Goal: Information Seeking & Learning: Learn about a topic

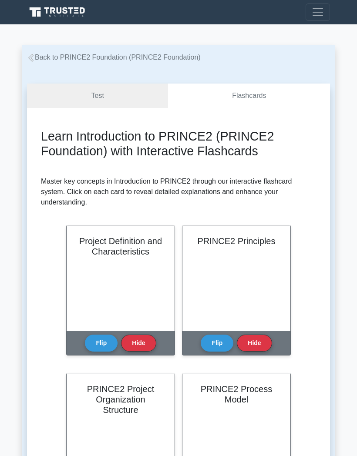
scroll to position [4, 0]
click at [103, 341] on button "Flip" at bounding box center [101, 342] width 33 height 17
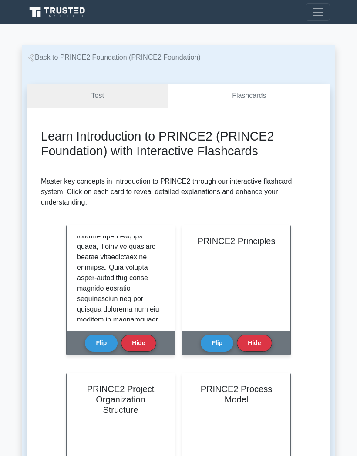
scroll to position [162, 0]
click at [133, 261] on p at bounding box center [119, 429] width 84 height 710
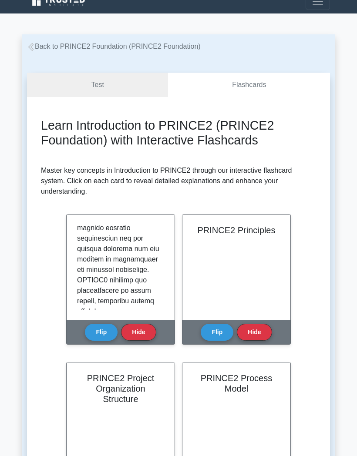
scroll to position [213, 0]
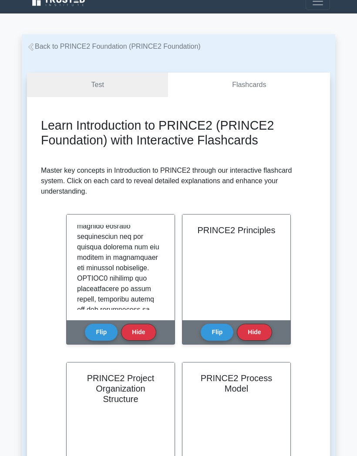
click at [114, 274] on p at bounding box center [119, 367] width 84 height 710
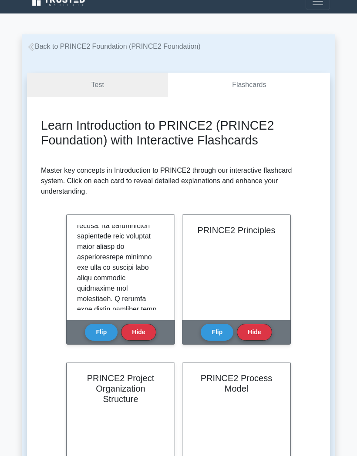
scroll to position [0, 0]
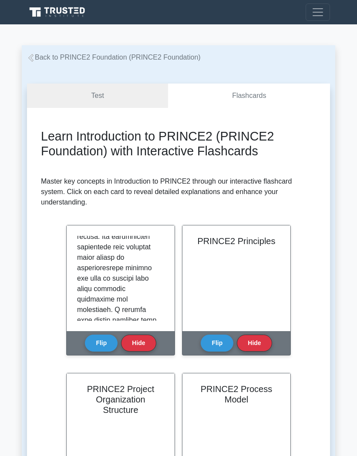
click at [273, 98] on link "Flashcards" at bounding box center [249, 96] width 162 height 25
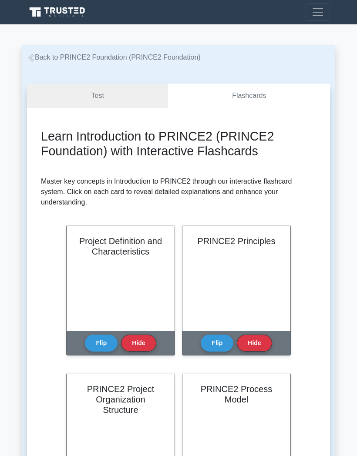
click at [216, 340] on button "Flip" at bounding box center [217, 342] width 33 height 17
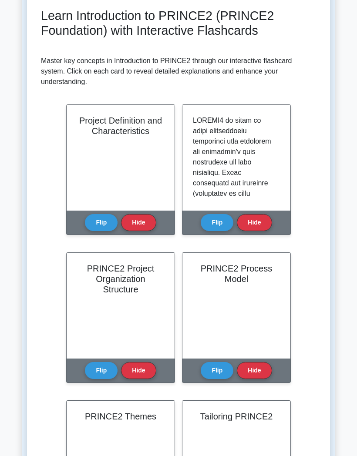
scroll to position [120, 0]
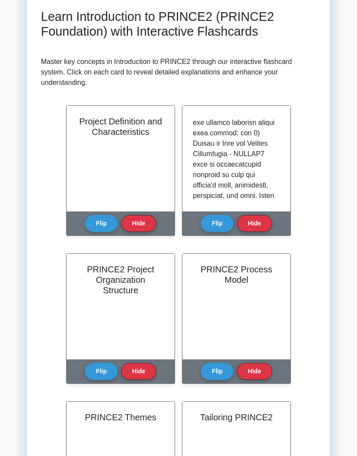
click at [113, 372] on button "Flip" at bounding box center [101, 371] width 33 height 17
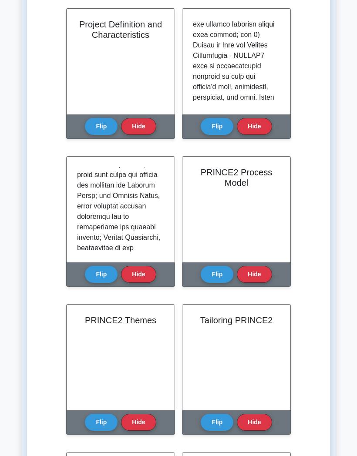
scroll to position [217, 0]
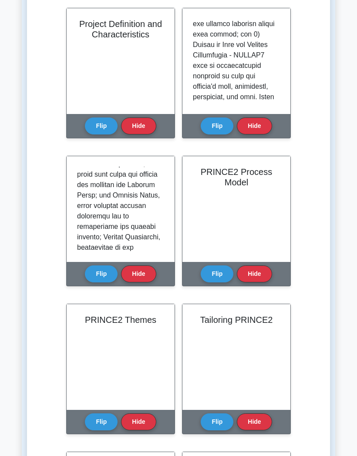
click at [224, 270] on button "Flip" at bounding box center [217, 273] width 33 height 17
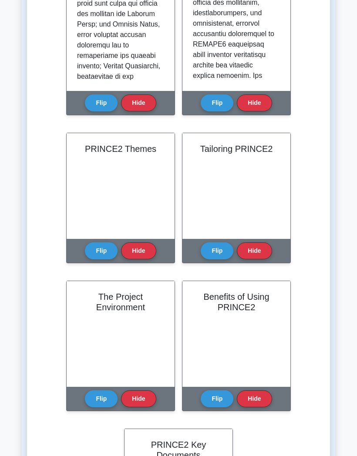
scroll to position [532, 0]
click at [112, 254] on button "Flip" at bounding box center [101, 250] width 33 height 17
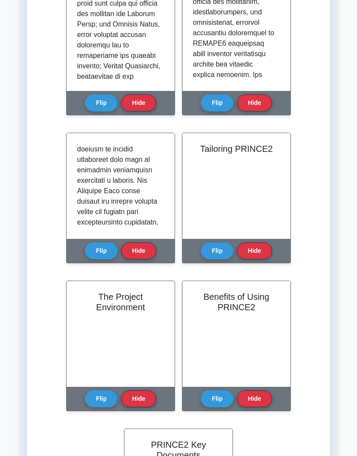
scroll to position [24, 0]
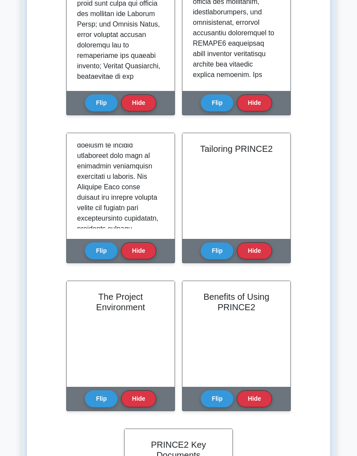
click at [227, 251] on button "Flip" at bounding box center [217, 250] width 33 height 17
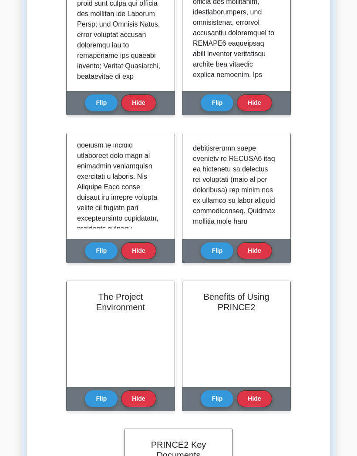
click at [110, 396] on button "Flip" at bounding box center [101, 398] width 33 height 17
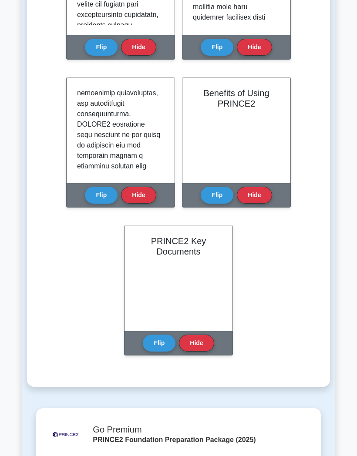
scroll to position [589, 0]
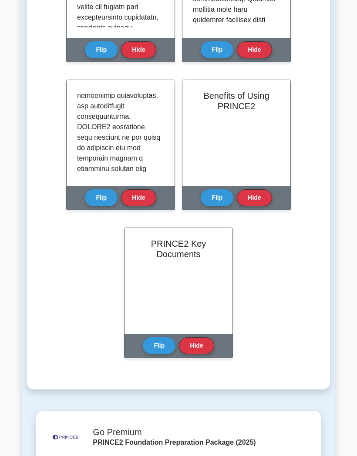
click at [222, 201] on button "Flip" at bounding box center [217, 197] width 33 height 17
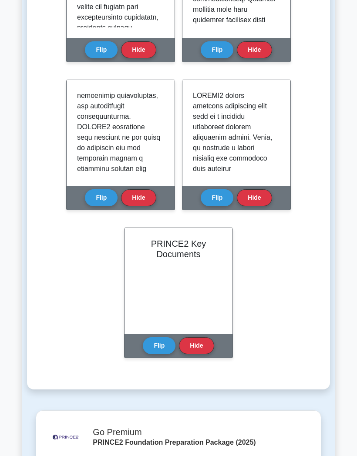
click at [164, 341] on button "Flip" at bounding box center [159, 345] width 33 height 17
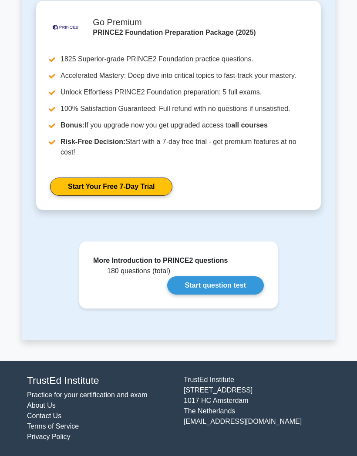
scroll to position [1019, 0]
click at [220, 287] on link "Start question test" at bounding box center [215, 285] width 97 height 18
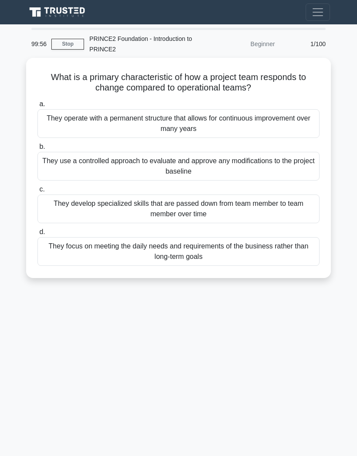
click at [321, 15] on span "Toggle navigation" at bounding box center [317, 12] width 13 height 13
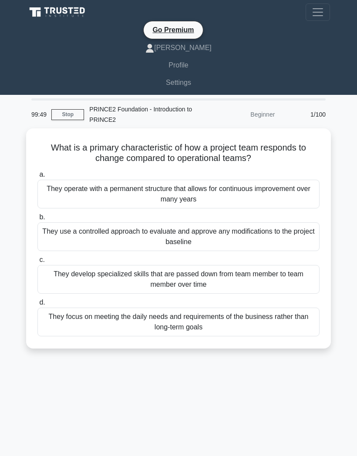
click at [127, 78] on link "Settings" at bounding box center [178, 82] width 303 height 17
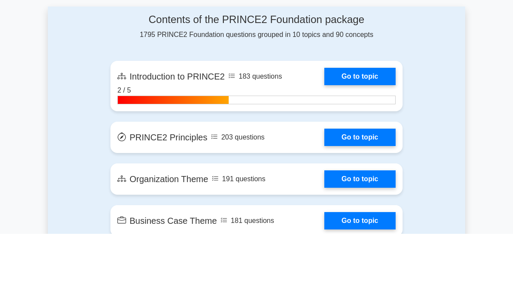
scroll to position [508, 0]
click at [362, 133] on link "Go to topic" at bounding box center [359, 141] width 71 height 17
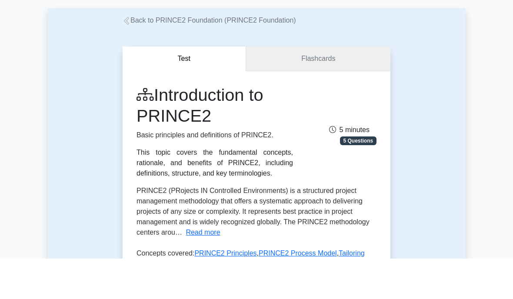
click at [321, 87] on link "Flashcards" at bounding box center [318, 99] width 144 height 25
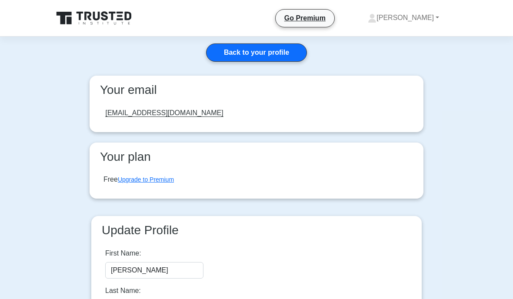
click at [284, 54] on link "Back to your profile" at bounding box center [256, 52] width 101 height 18
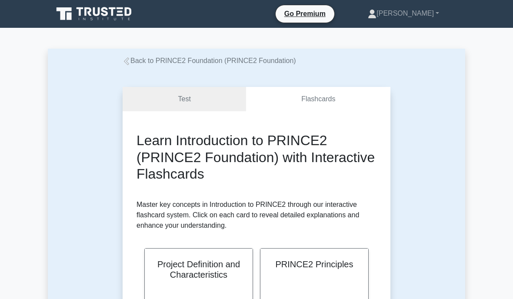
scroll to position [3, 0]
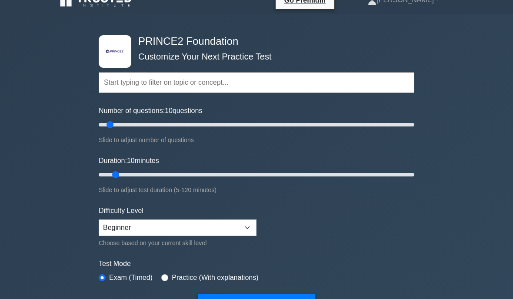
scroll to position [20, 0]
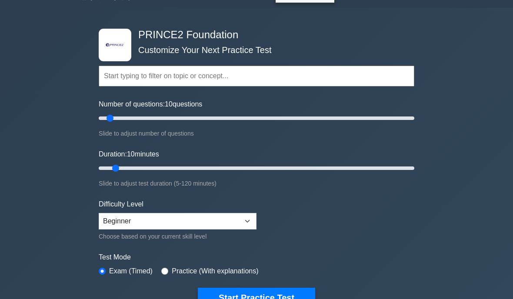
click at [499, 299] on div ".st0{fill-rule:evenodd;clip-rule:evenodd;fill:#000041;} .st1{fill-rule:evenodd;…" at bounding box center [256, 273] width 513 height 531
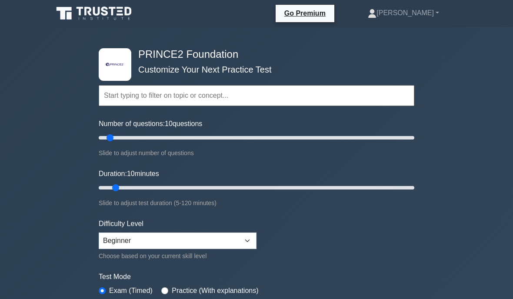
scroll to position [0, 0]
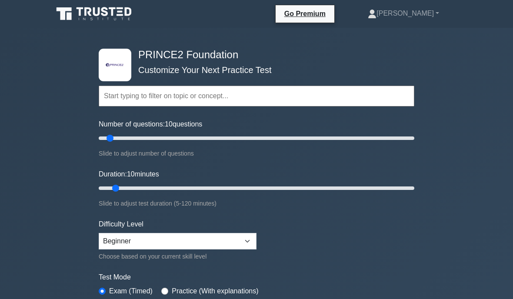
click at [482, 292] on div ".st0{fill-rule:evenodd;clip-rule:evenodd;fill:#000041;} .st1{fill-rule:evenodd;…" at bounding box center [256, 293] width 513 height 531
click at [117, 128] on label "Number of questions: 10 questions" at bounding box center [151, 124] width 104 height 10
click at [117, 133] on input "Number of questions: 10 questions" at bounding box center [257, 138] width 316 height 10
type input "20"
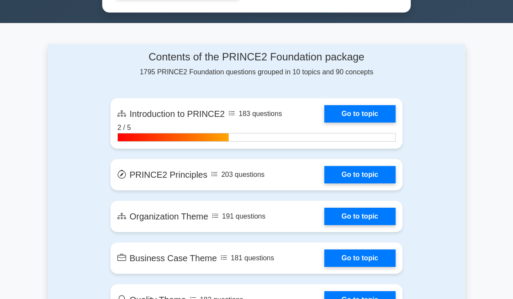
scroll to position [540, 0]
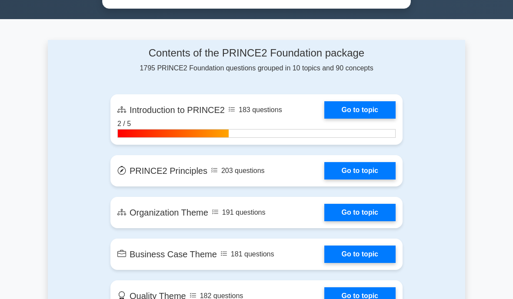
click at [368, 119] on link "Go to topic" at bounding box center [359, 109] width 71 height 17
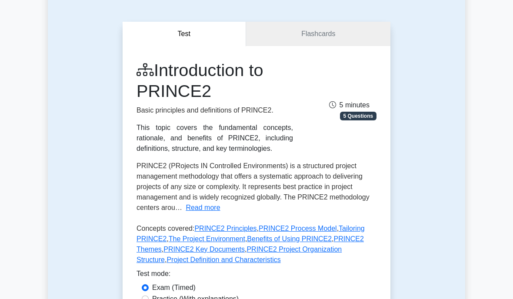
scroll to position [92, 0]
